Goal: Task Accomplishment & Management: Complete application form

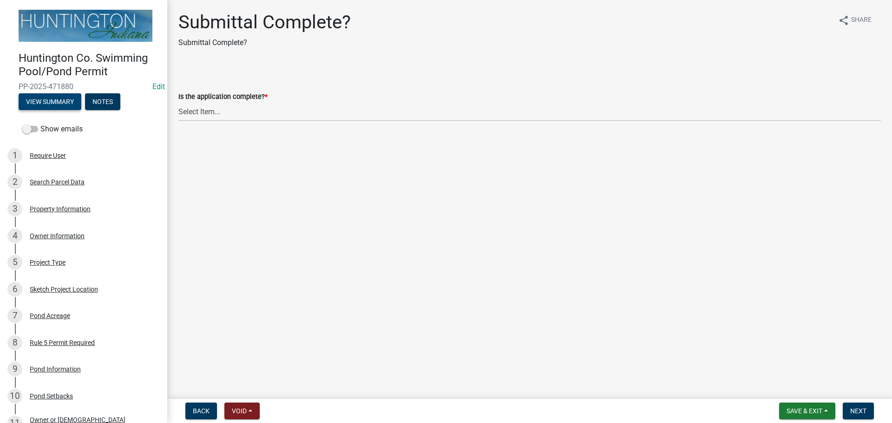
click at [50, 98] on button "View Summary" at bounding box center [50, 101] width 63 height 17
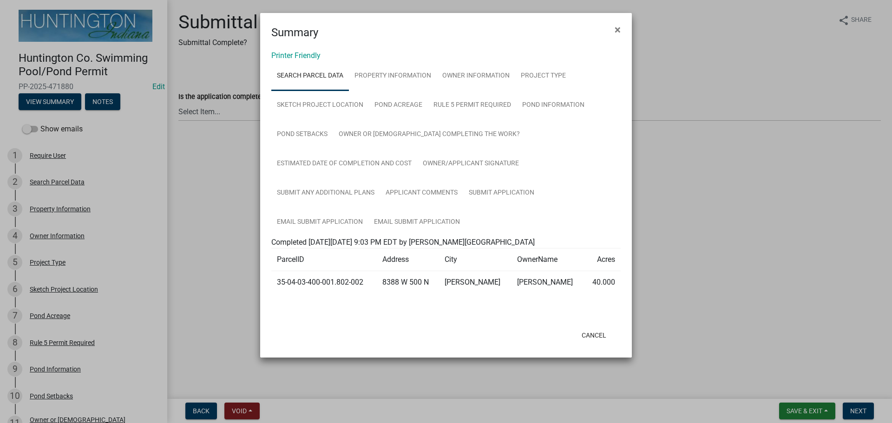
click at [305, 49] on div "Printer Friendly Search Parcel Data Property Information Owner Information Proj…" at bounding box center [446, 182] width 372 height 282
click at [305, 51] on link "Printer Friendly" at bounding box center [295, 55] width 49 height 9
click at [615, 33] on span "×" at bounding box center [618, 29] width 6 height 13
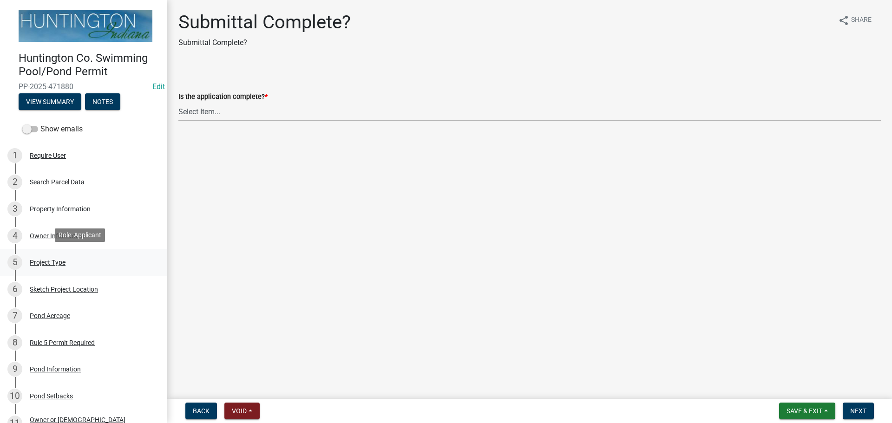
click at [52, 273] on link "5 Project Type" at bounding box center [83, 262] width 167 height 27
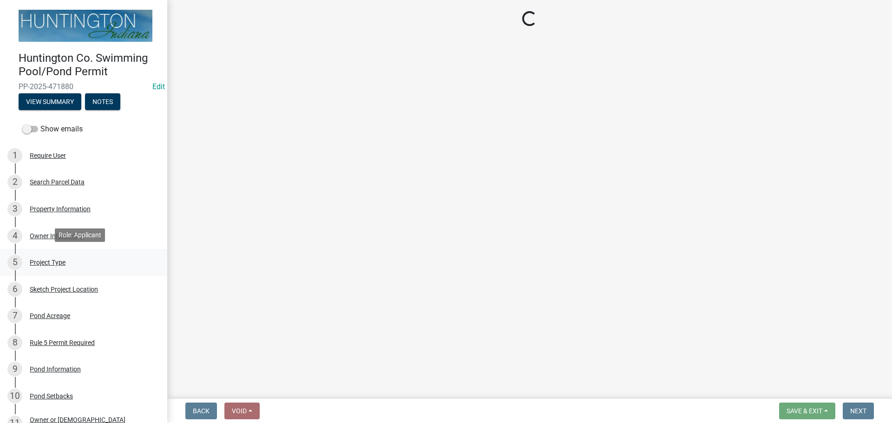
select select "25c1ad1d-474a-4384-9630-1463feb6a93b"
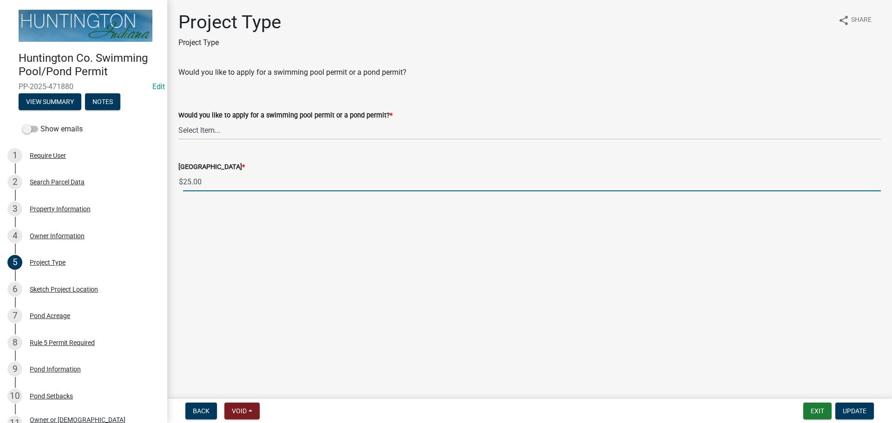
drag, startPoint x: 235, startPoint y: 187, endPoint x: 179, endPoint y: 191, distance: 55.5
click at [183, 191] on wm-data-entity-input "Huntington County Pond Fee * $ 25.00" at bounding box center [529, 174] width 702 height 52
type input "50.00"
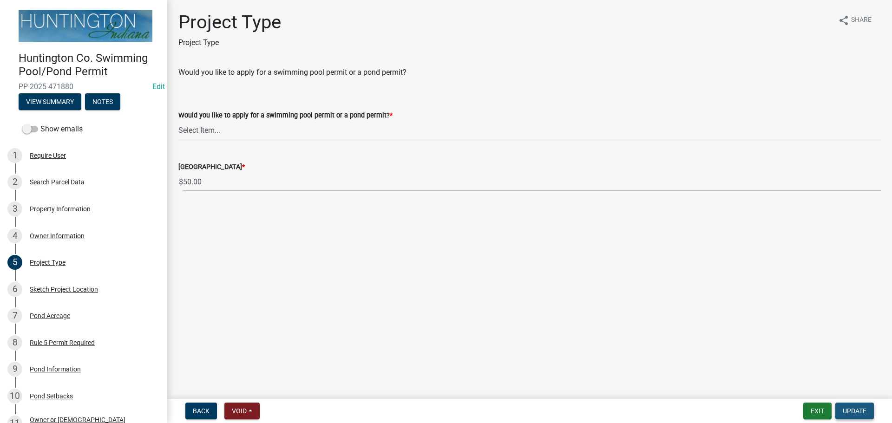
click at [850, 405] on button "Update" at bounding box center [854, 411] width 39 height 17
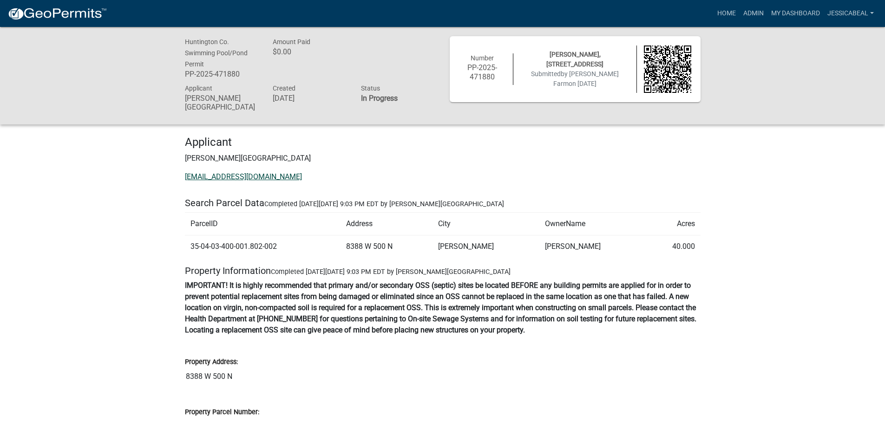
click at [204, 172] on link "[EMAIL_ADDRESS][DOMAIN_NAME]" at bounding box center [243, 176] width 117 height 9
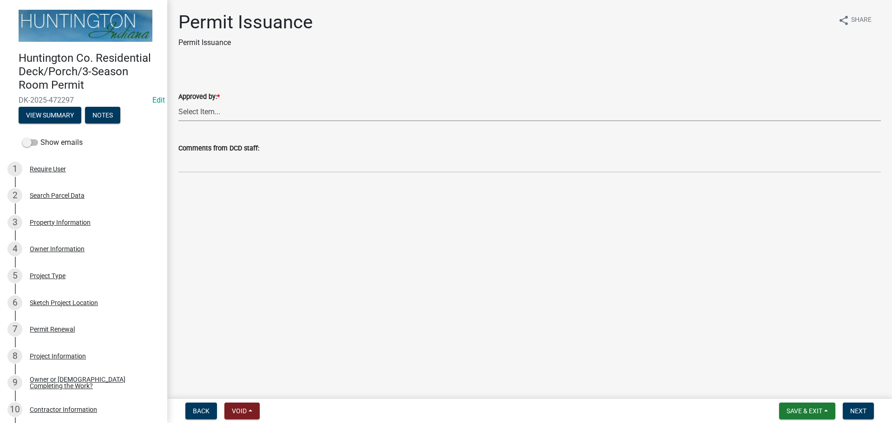
click at [208, 114] on select "Select Item... [PERSON_NAME] [PERSON_NAME] [PERSON_NAME] [PERSON_NAME]" at bounding box center [529, 111] width 702 height 19
click at [178, 102] on select "Select Item... [PERSON_NAME] [PERSON_NAME] [PERSON_NAME] [PERSON_NAME]" at bounding box center [529, 111] width 702 height 19
select select "c72fb78f-797e-43ed-8312-4b61466b6d37"
click at [442, 304] on span "Next" at bounding box center [858, 410] width 16 height 7
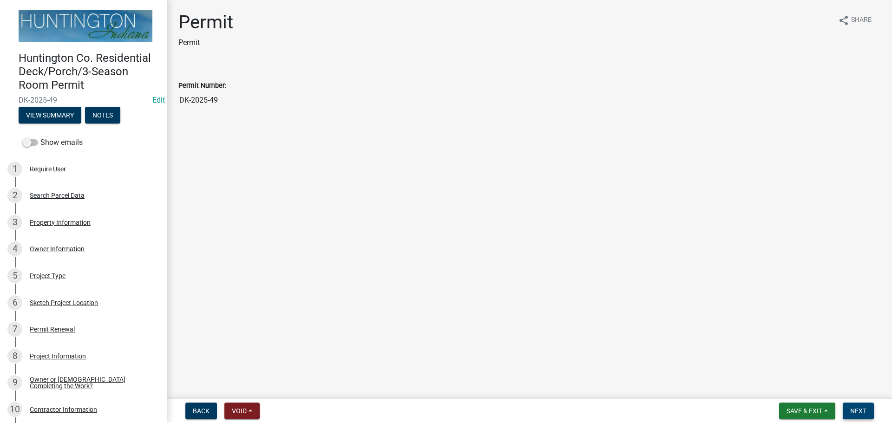
click at [442, 304] on span "Next" at bounding box center [858, 410] width 16 height 7
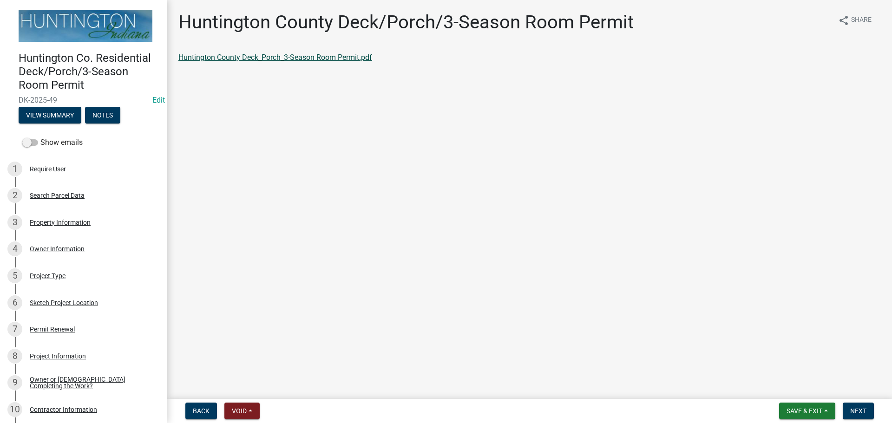
click at [250, 58] on link "Huntington County Deck_Porch_3-Season Room Permit.pdf" at bounding box center [275, 57] width 194 height 9
click at [442, 304] on span "Next" at bounding box center [858, 410] width 16 height 7
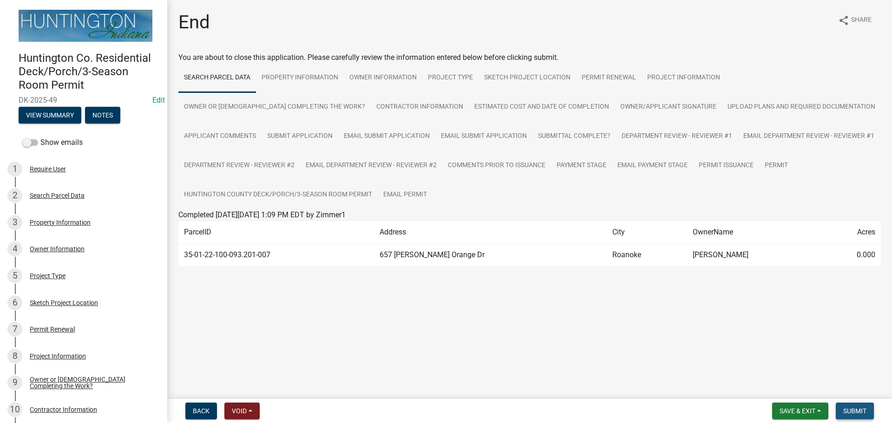
click at [442, 304] on span "Submit" at bounding box center [854, 410] width 23 height 7
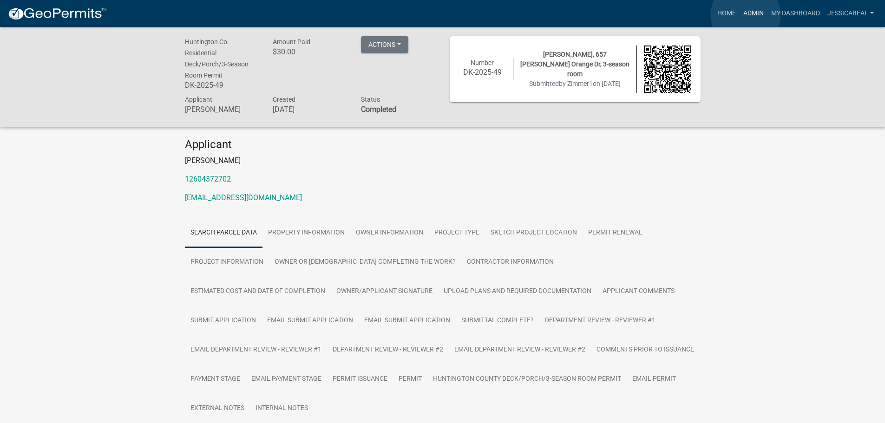
click at [442, 15] on link "Admin" at bounding box center [753, 14] width 28 height 18
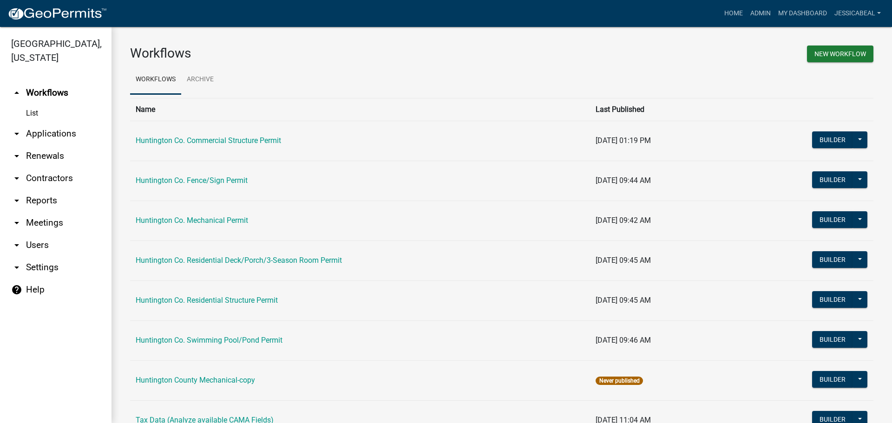
click at [32, 126] on link "arrow_drop_down Applications" at bounding box center [55, 134] width 111 height 22
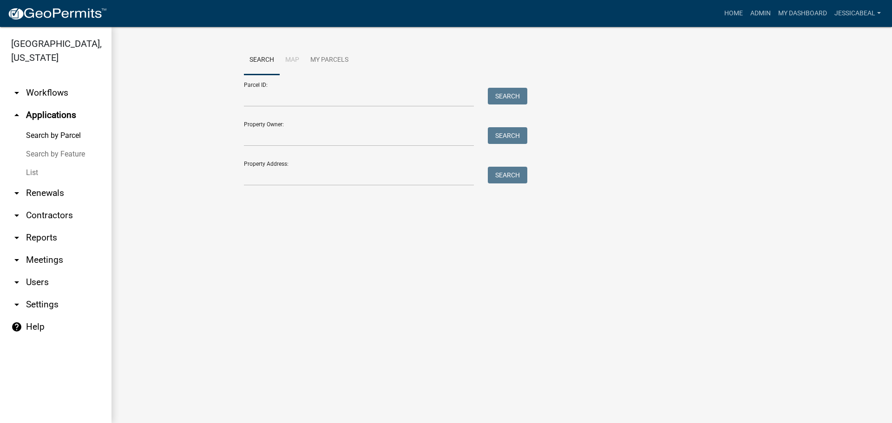
click at [34, 169] on link "List" at bounding box center [55, 172] width 111 height 19
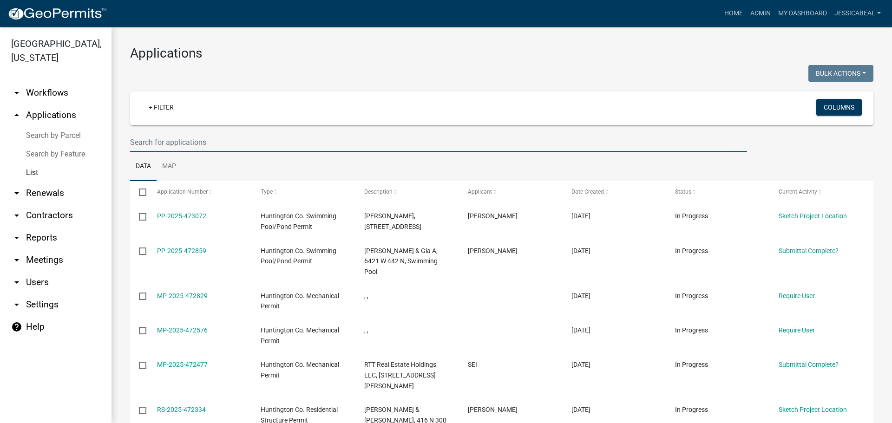
click at [231, 136] on input "text" at bounding box center [438, 142] width 617 height 19
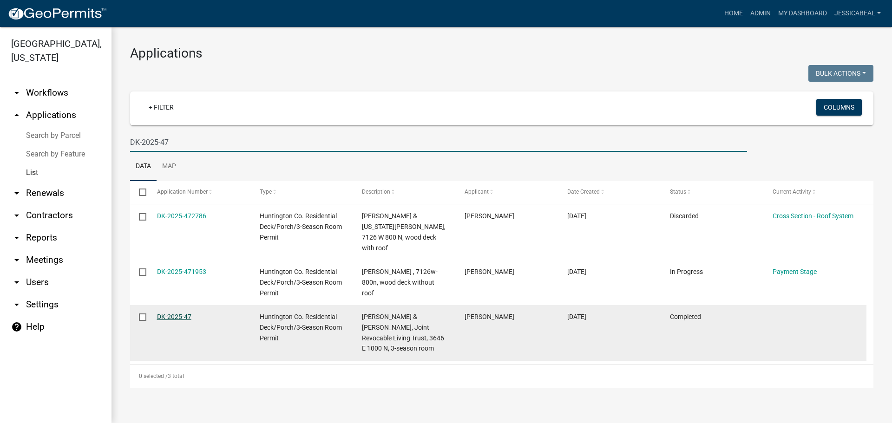
type input "DK-2025-47"
click at [178, 304] on link "DK-2025-47" at bounding box center [174, 316] width 34 height 7
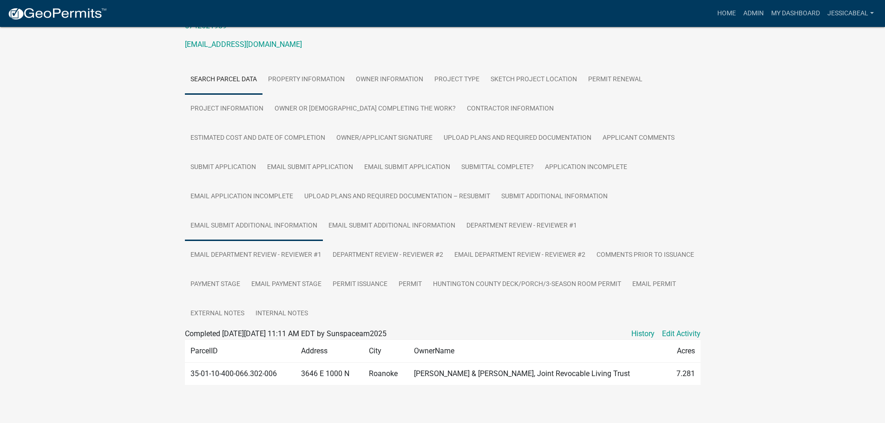
scroll to position [162, 0]
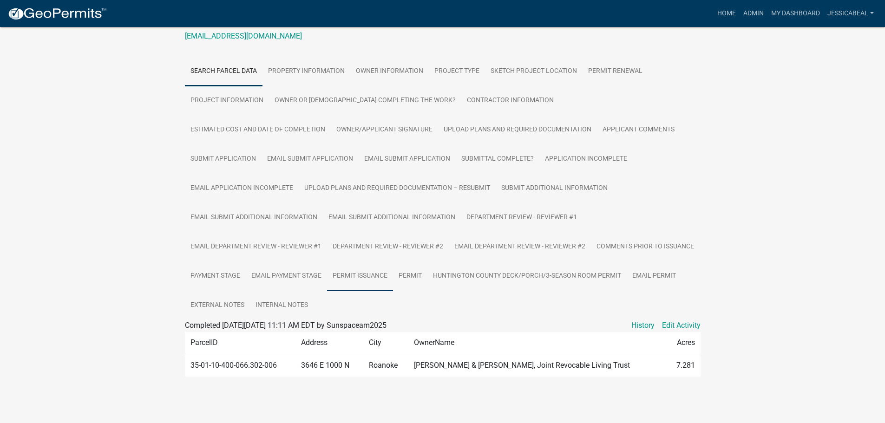
click at [327, 272] on link "Permit Issuance" at bounding box center [360, 277] width 66 height 30
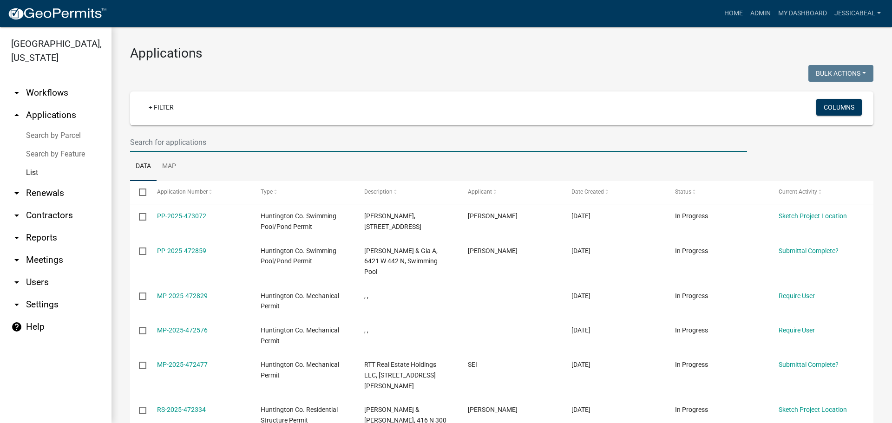
click at [208, 138] on input "text" at bounding box center [438, 142] width 617 height 19
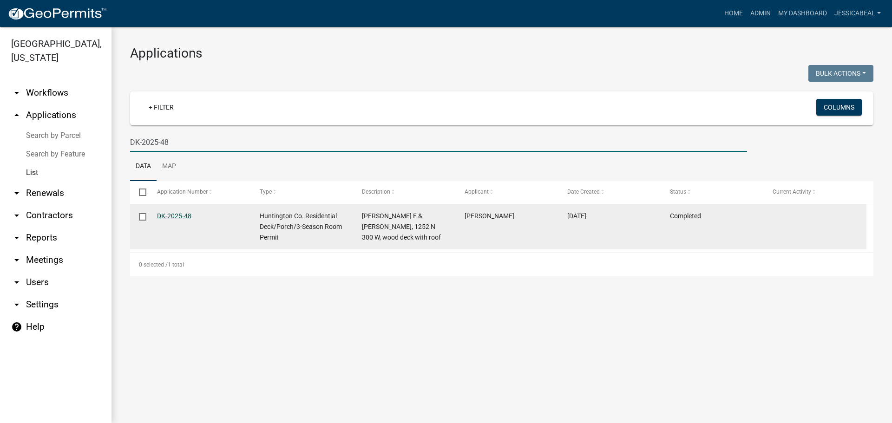
type input "DK-2025-48"
click at [162, 212] on link "DK-2025-48" at bounding box center [174, 215] width 34 height 7
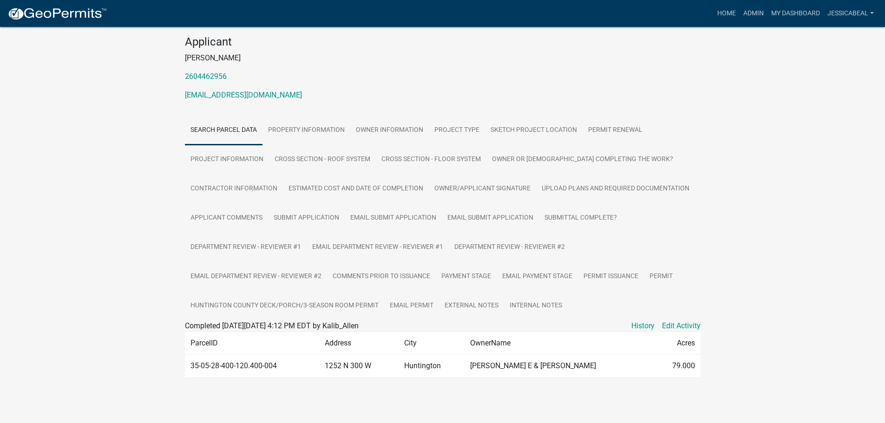
scroll to position [103, 0]
click at [442, 271] on link "Permit Issuance" at bounding box center [611, 277] width 66 height 30
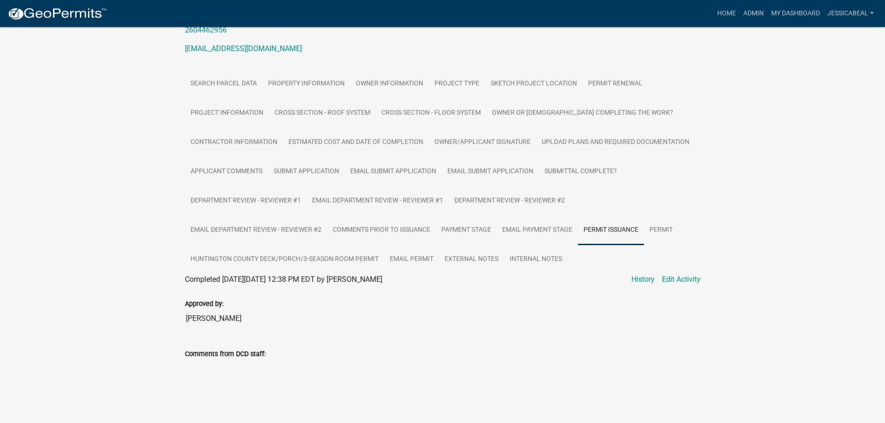
scroll to position [150, 0]
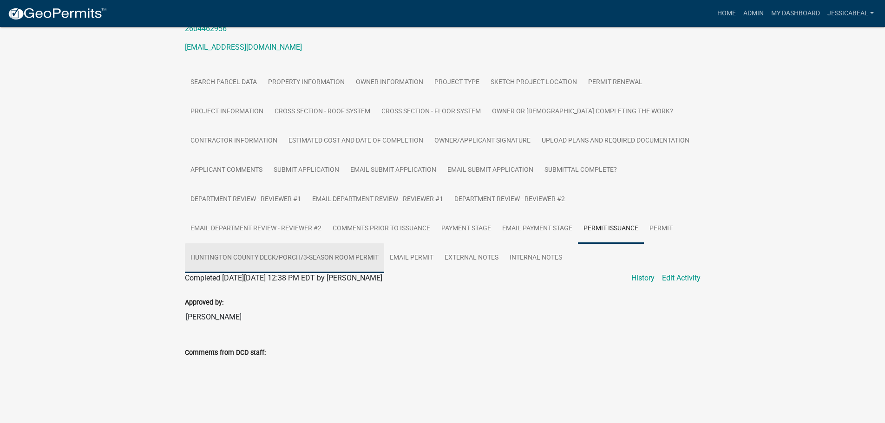
click at [312, 265] on link "Huntington County Deck/Porch/3-Season Room Permit" at bounding box center [284, 258] width 199 height 30
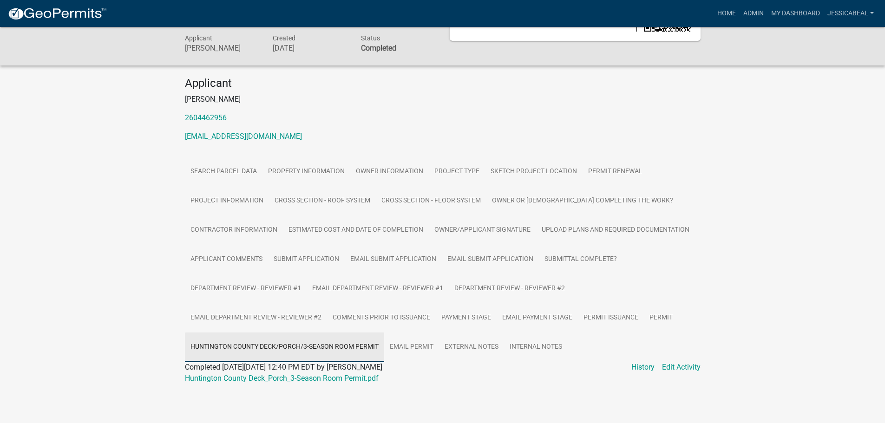
scroll to position [61, 0]
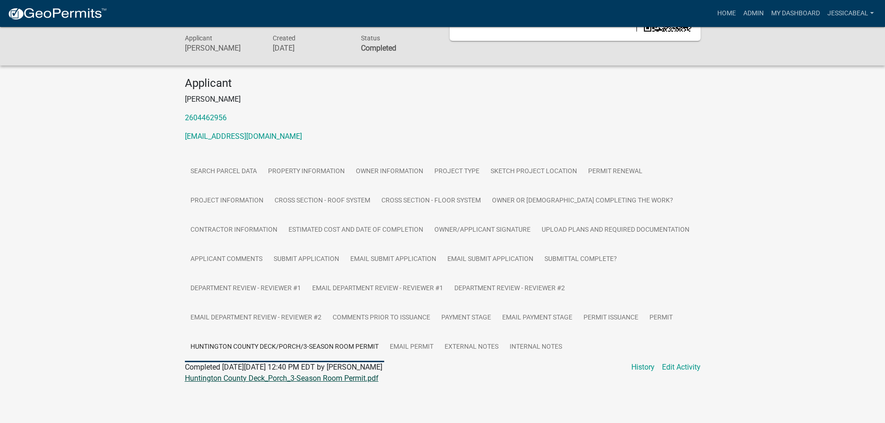
click at [249, 304] on link "Huntington County Deck_Porch_3-Season Room Permit.pdf" at bounding box center [282, 378] width 194 height 9
click at [442, 15] on link "Admin" at bounding box center [753, 14] width 28 height 18
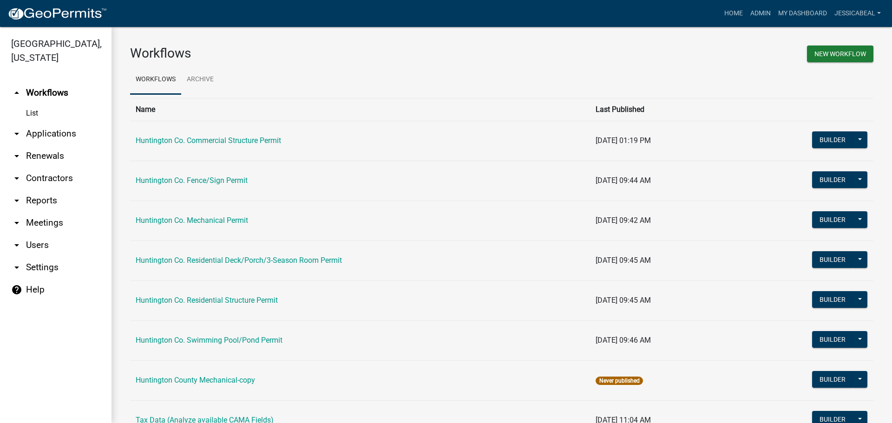
click at [31, 131] on link "arrow_drop_down Applications" at bounding box center [55, 134] width 111 height 22
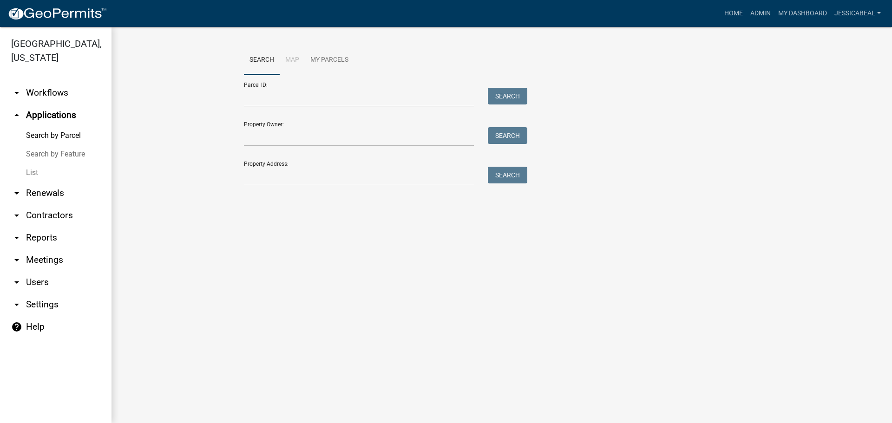
click at [35, 163] on link "List" at bounding box center [55, 172] width 111 height 19
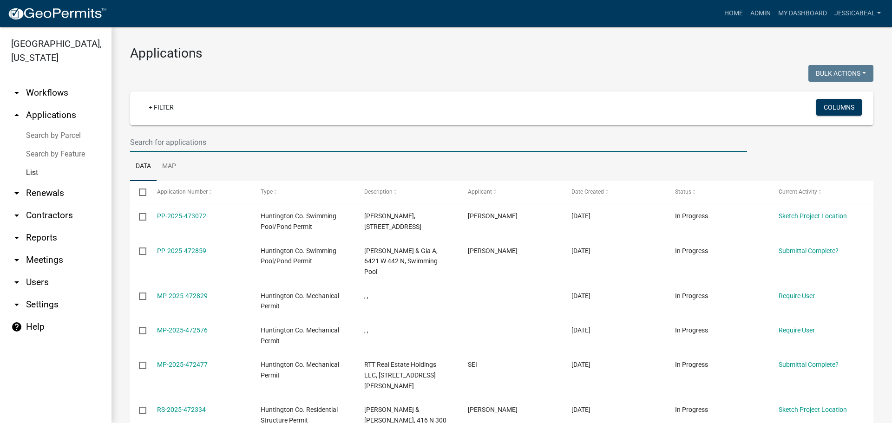
click at [132, 141] on input "text" at bounding box center [438, 142] width 617 height 19
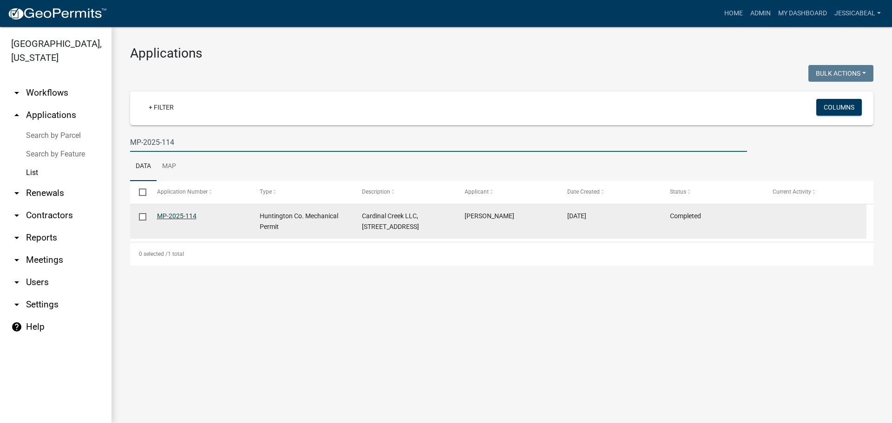
type input "MP-2025-114"
click at [171, 216] on link "MP-2025-114" at bounding box center [176, 215] width 39 height 7
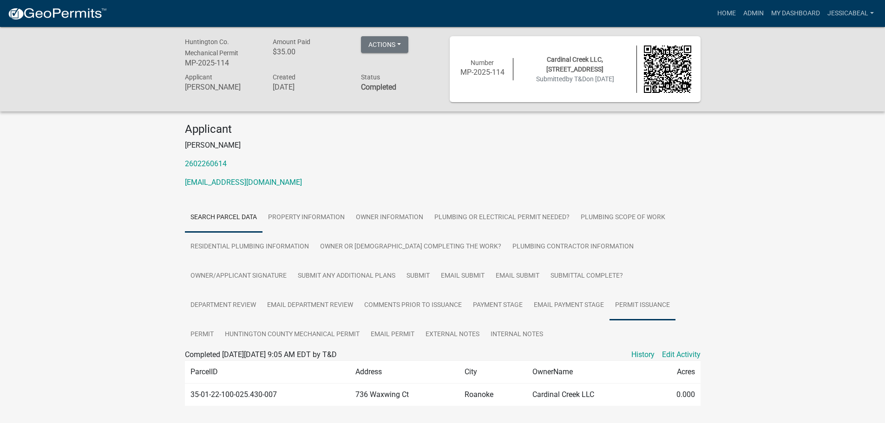
click at [442, 302] on link "Permit Issuance" at bounding box center [642, 306] width 66 height 30
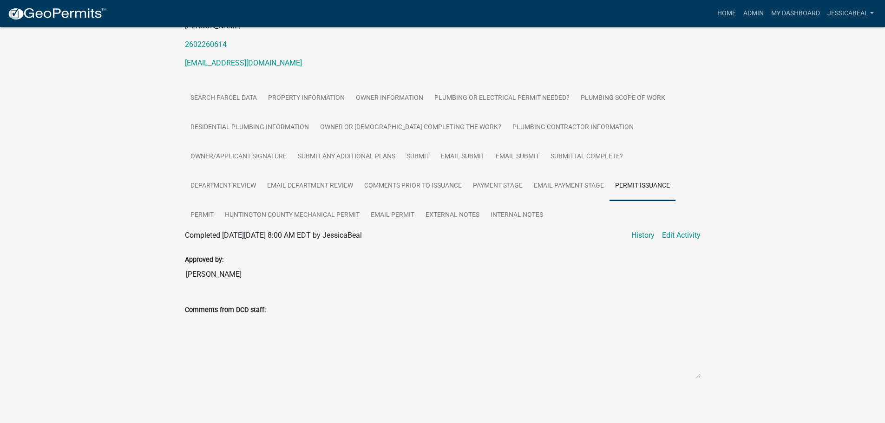
scroll to position [121, 0]
click at [343, 214] on link "Huntington County Mechanical Permit" at bounding box center [292, 214] width 146 height 30
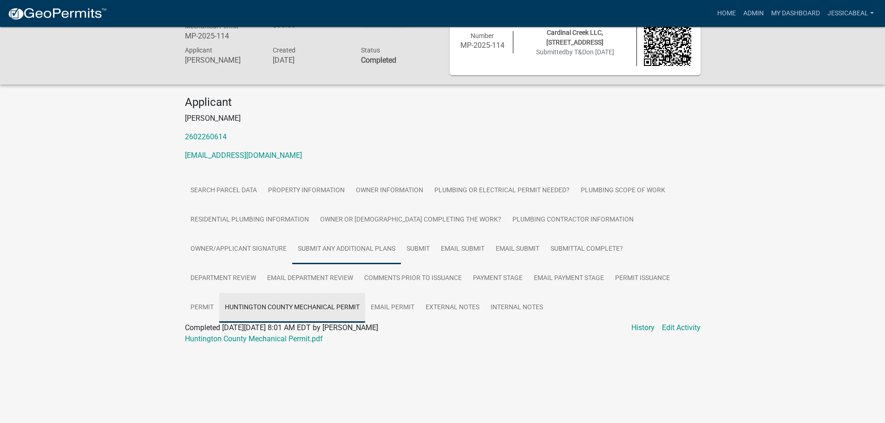
scroll to position [27, 0]
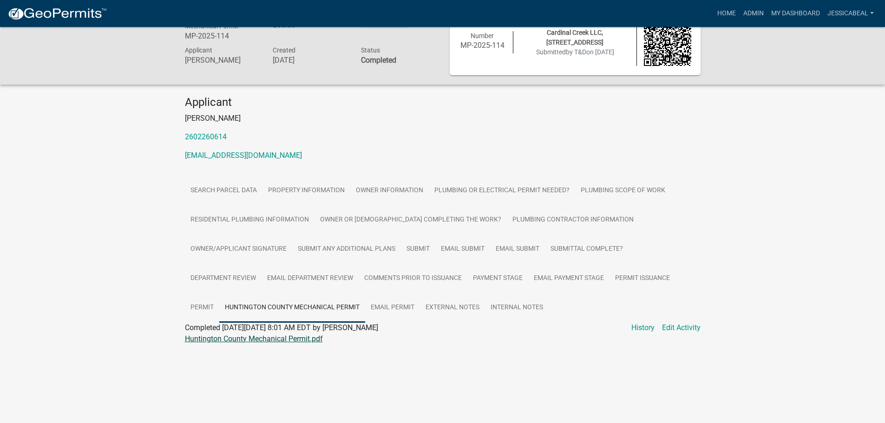
click at [260, 304] on link "Huntington County Mechanical Permit.pdf" at bounding box center [254, 338] width 138 height 9
click at [442, 12] on link "Admin" at bounding box center [753, 14] width 28 height 18
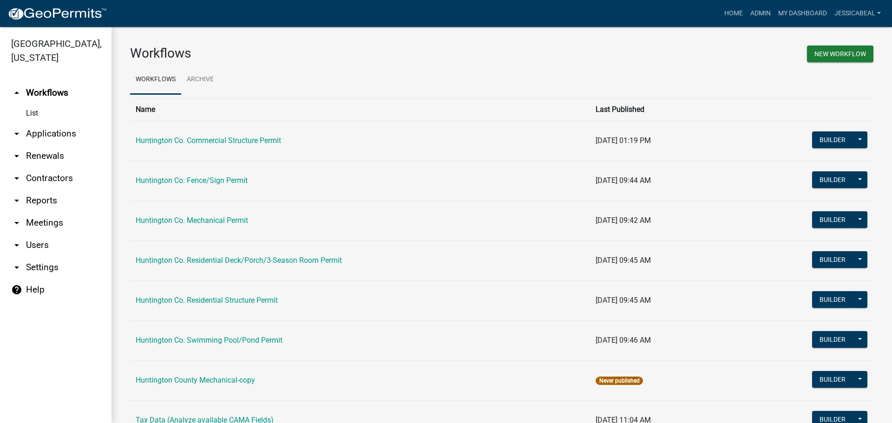
click at [44, 135] on link "arrow_drop_down Applications" at bounding box center [55, 134] width 111 height 22
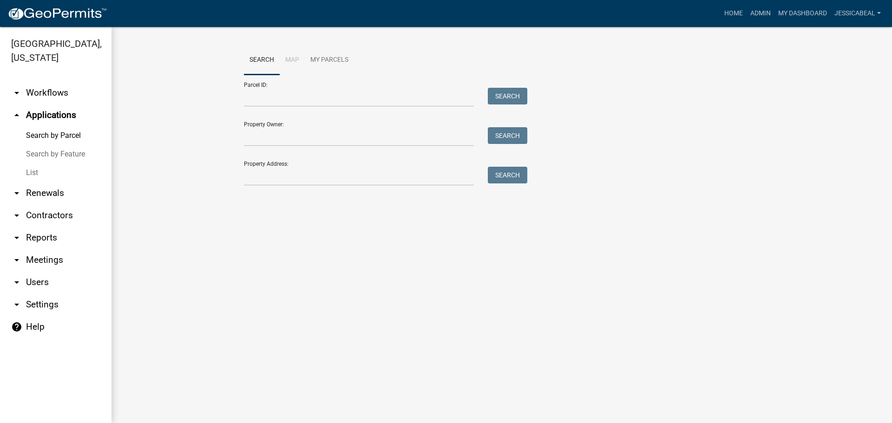
click at [33, 176] on link "List" at bounding box center [55, 172] width 111 height 19
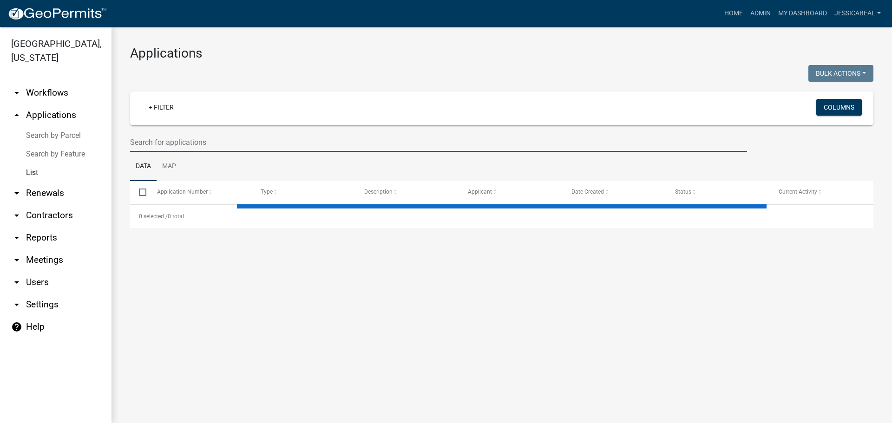
click at [144, 140] on input "text" at bounding box center [438, 142] width 617 height 19
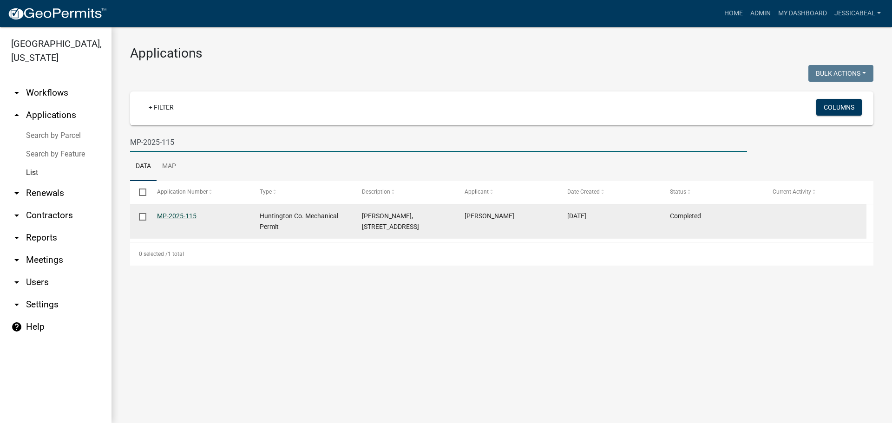
type input "MP-2025-115"
click at [186, 212] on link "MP-2025-115" at bounding box center [176, 215] width 39 height 7
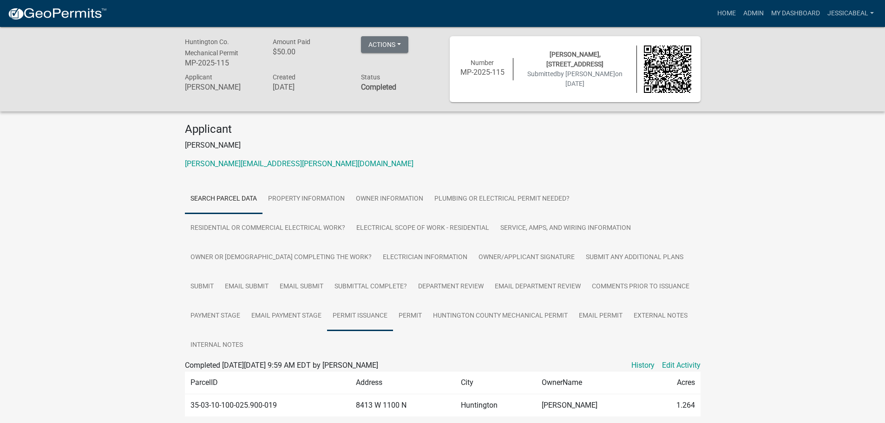
click at [377, 304] on link "Permit Issuance" at bounding box center [360, 316] width 66 height 30
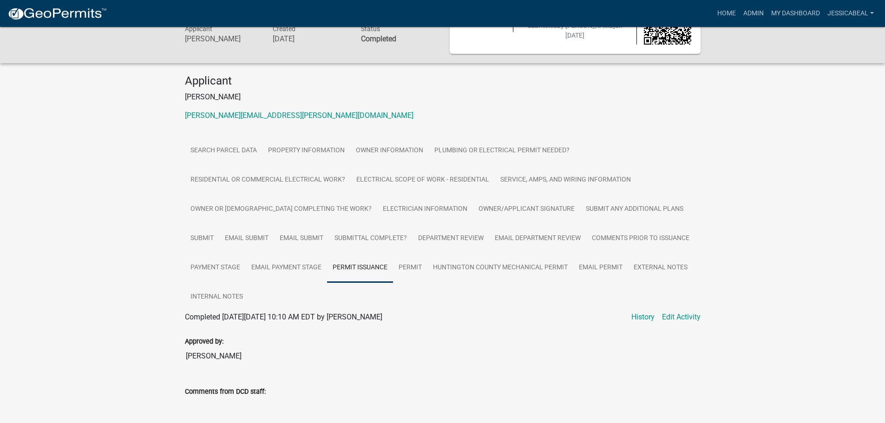
scroll to position [39, 0]
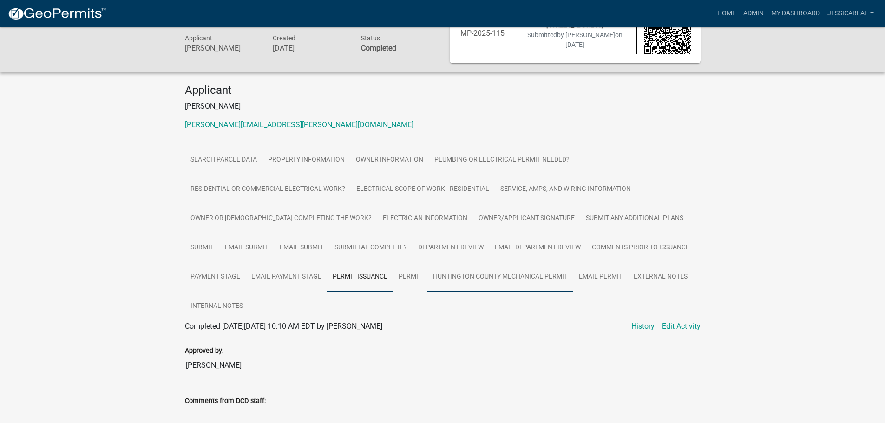
click at [442, 275] on link "Huntington County Mechanical Permit" at bounding box center [500, 277] width 146 height 30
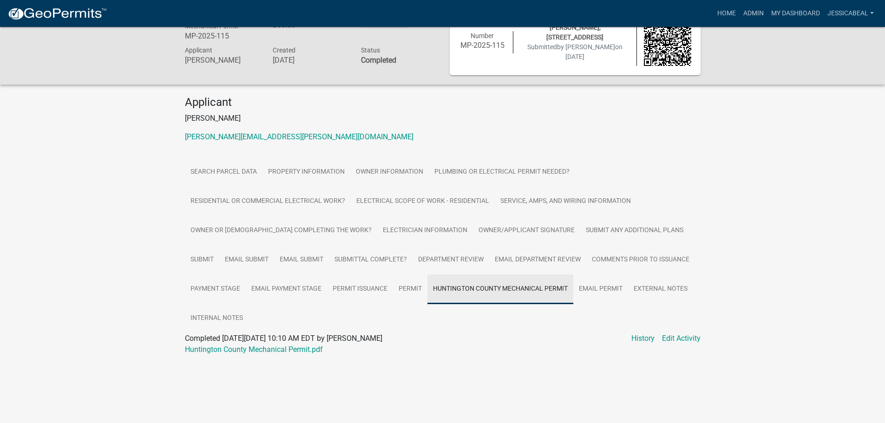
scroll to position [27, 0]
click at [263, 304] on link "Huntington County Mechanical Permit.pdf" at bounding box center [254, 349] width 138 height 9
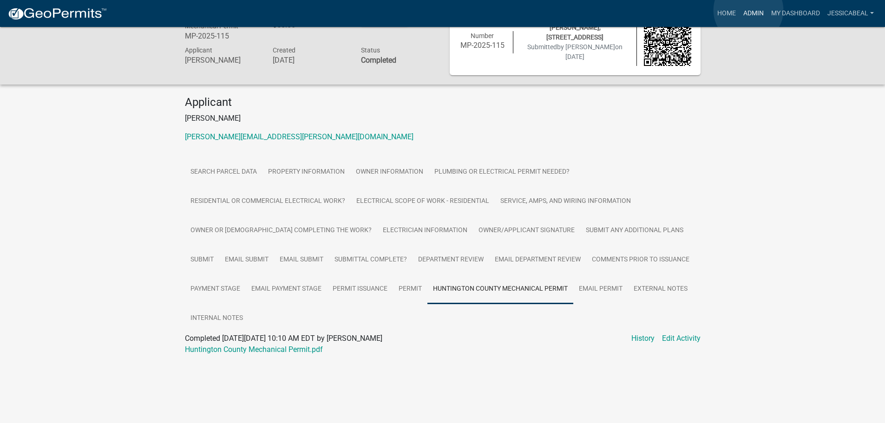
click at [442, 10] on link "Admin" at bounding box center [753, 14] width 28 height 18
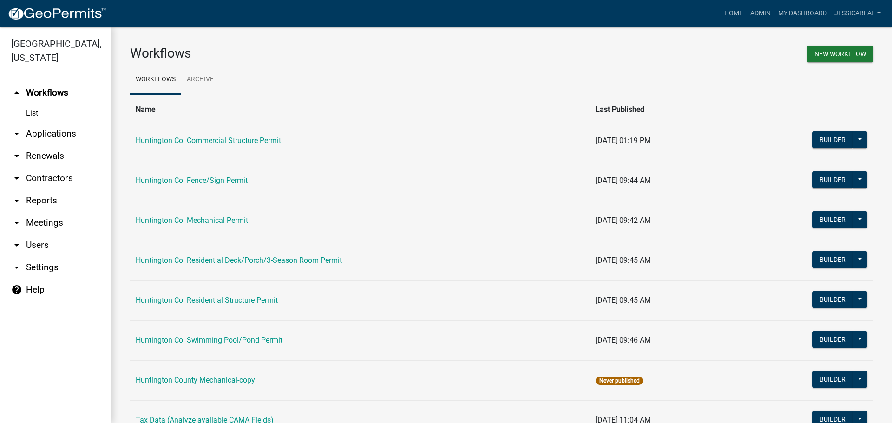
click at [49, 127] on link "arrow_drop_down Applications" at bounding box center [55, 134] width 111 height 22
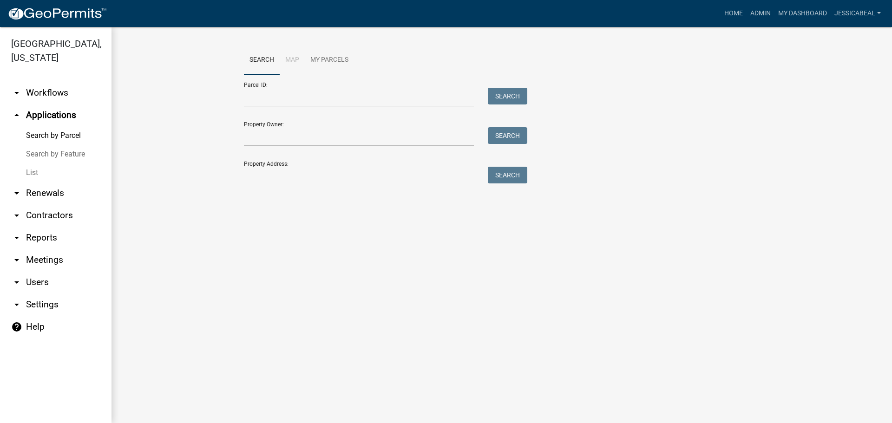
click at [36, 166] on link "List" at bounding box center [55, 172] width 111 height 19
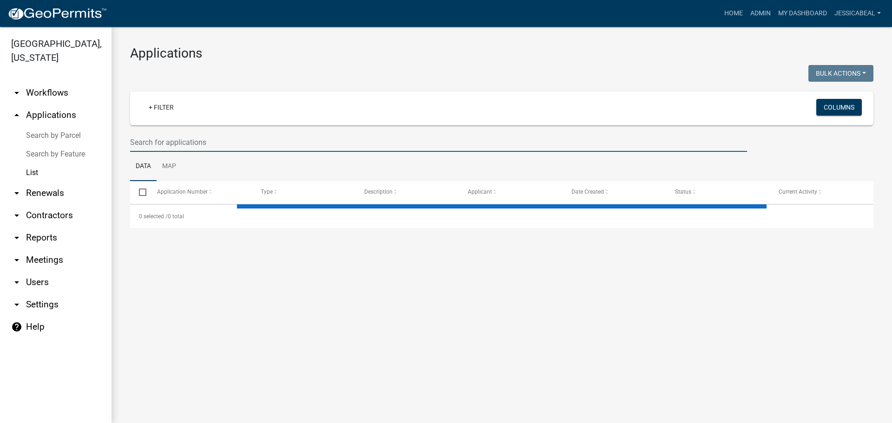
click at [182, 144] on input "text" at bounding box center [438, 142] width 617 height 19
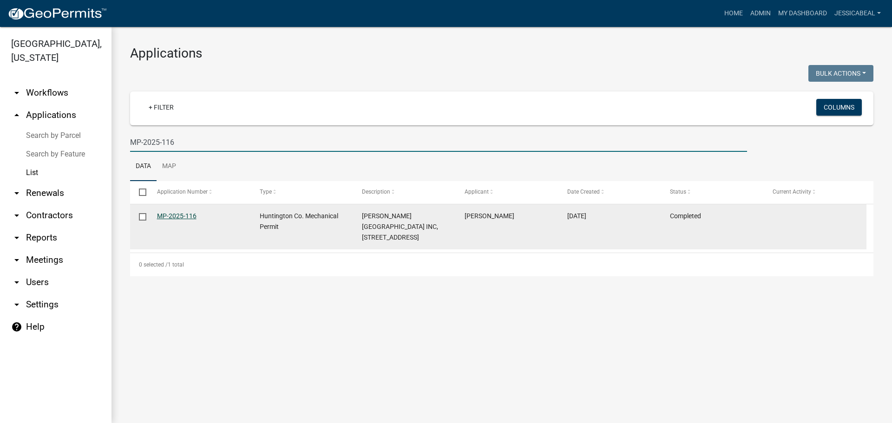
type input "MP-2025-116"
click at [170, 216] on link "MP-2025-116" at bounding box center [176, 215] width 39 height 7
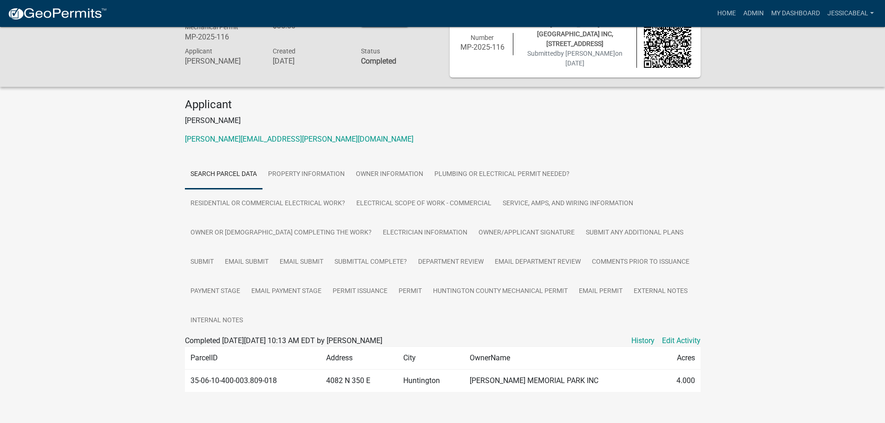
scroll to position [40, 0]
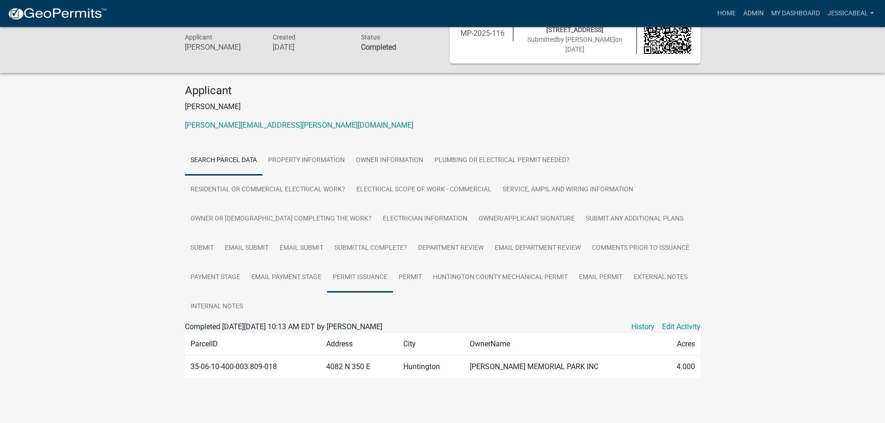
click at [356, 269] on link "Permit Issuance" at bounding box center [360, 278] width 66 height 30
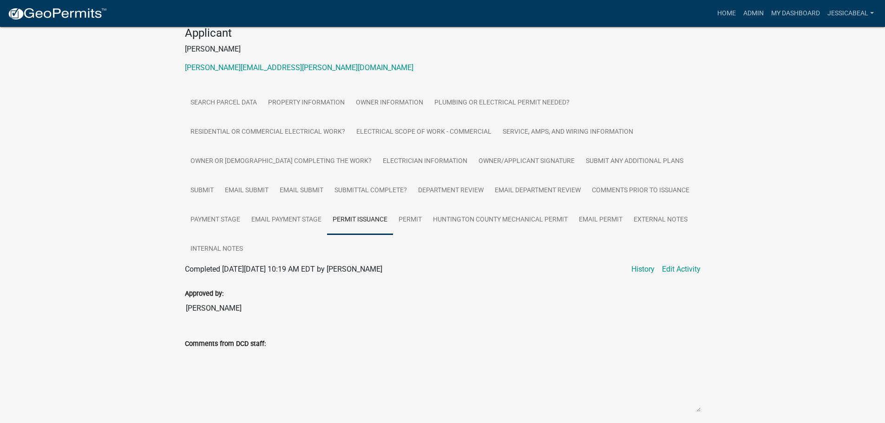
scroll to position [132, 0]
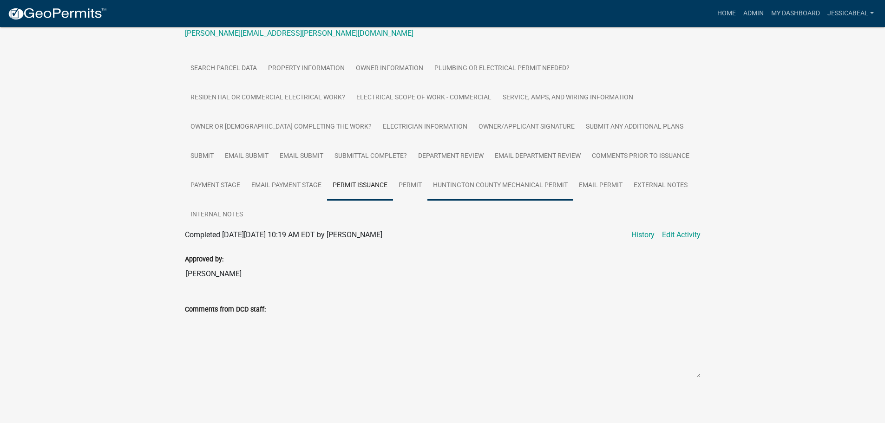
click at [442, 177] on link "Huntington County Mechanical Permit" at bounding box center [500, 186] width 146 height 30
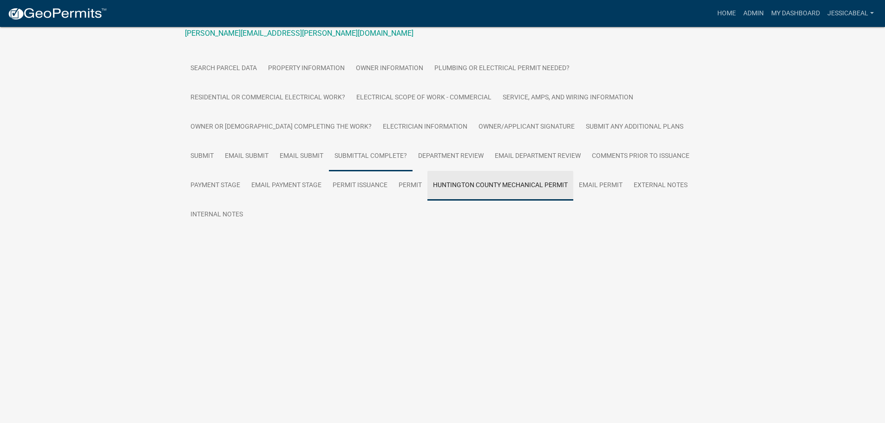
scroll to position [27, 0]
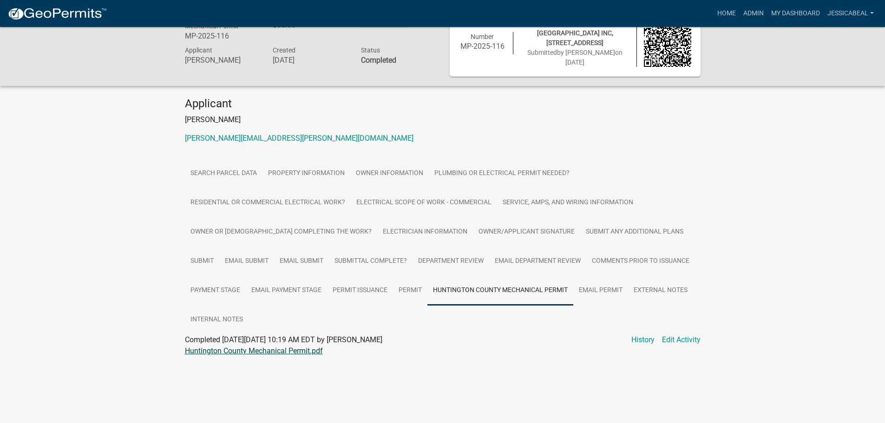
click at [252, 304] on link "Huntington County Mechanical Permit.pdf" at bounding box center [254, 351] width 138 height 9
